Goal: Book appointment/travel/reservation

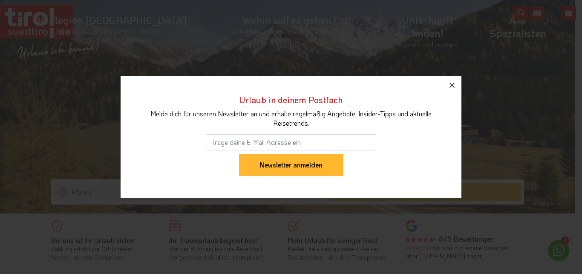
click at [453, 87] on icon "button" at bounding box center [452, 85] width 10 height 10
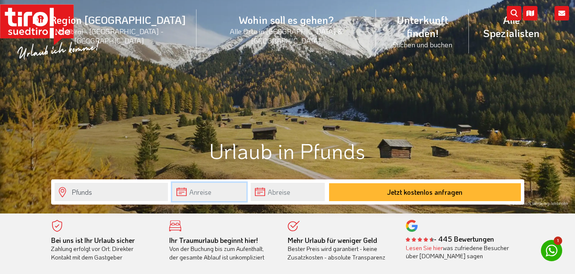
click at [197, 192] on input "text" at bounding box center [209, 192] width 74 height 18
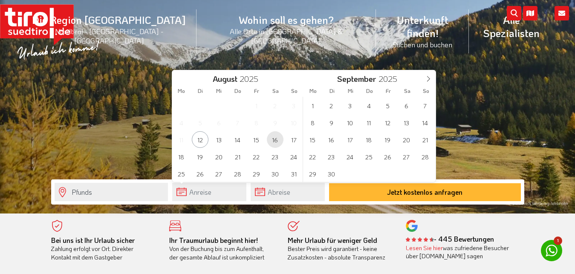
click at [277, 139] on span "16" at bounding box center [275, 139] width 17 height 17
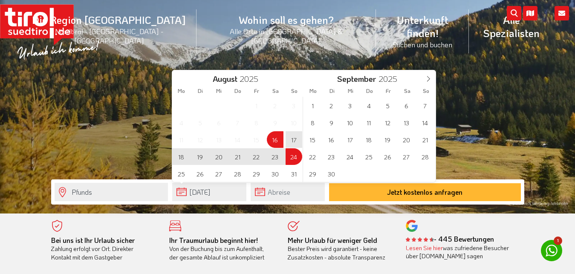
click at [294, 156] on span "24" at bounding box center [294, 156] width 17 height 17
type input "16-08-2025"
type input "24-08-2025"
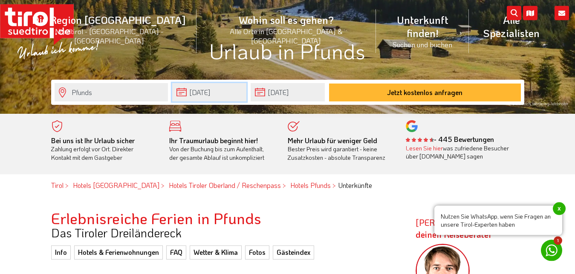
scroll to position [87, 0]
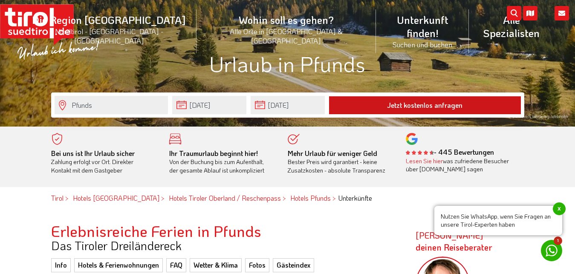
click at [369, 105] on button "Jetzt kostenlos anfragen" at bounding box center [425, 105] width 192 height 18
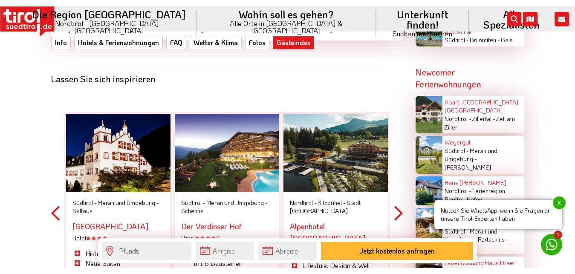
scroll to position [1912, 0]
